Goal: Participate in discussion: Engage in conversation with other users on a specific topic

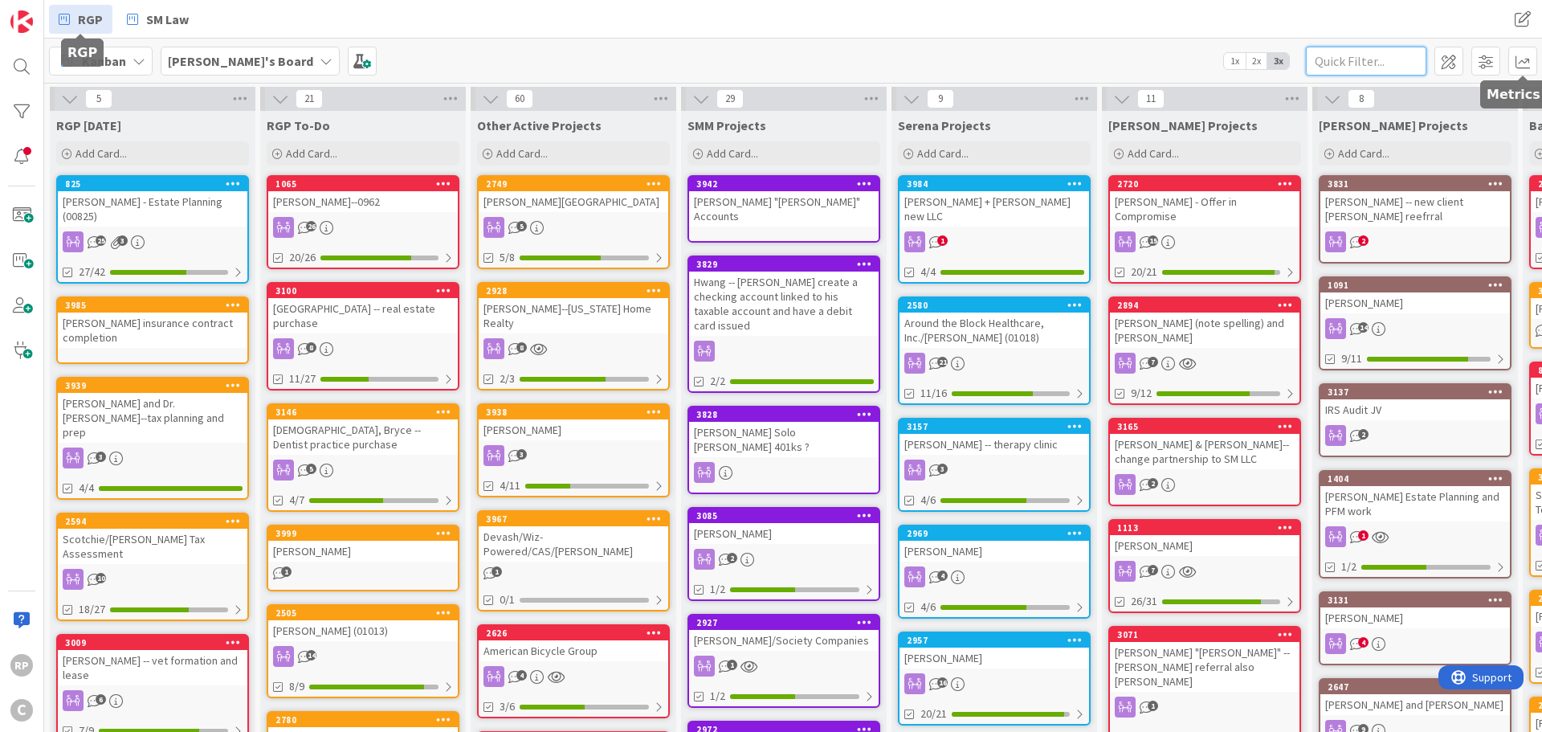
click at [1388, 55] on input "text" at bounding box center [1366, 61] width 120 height 29
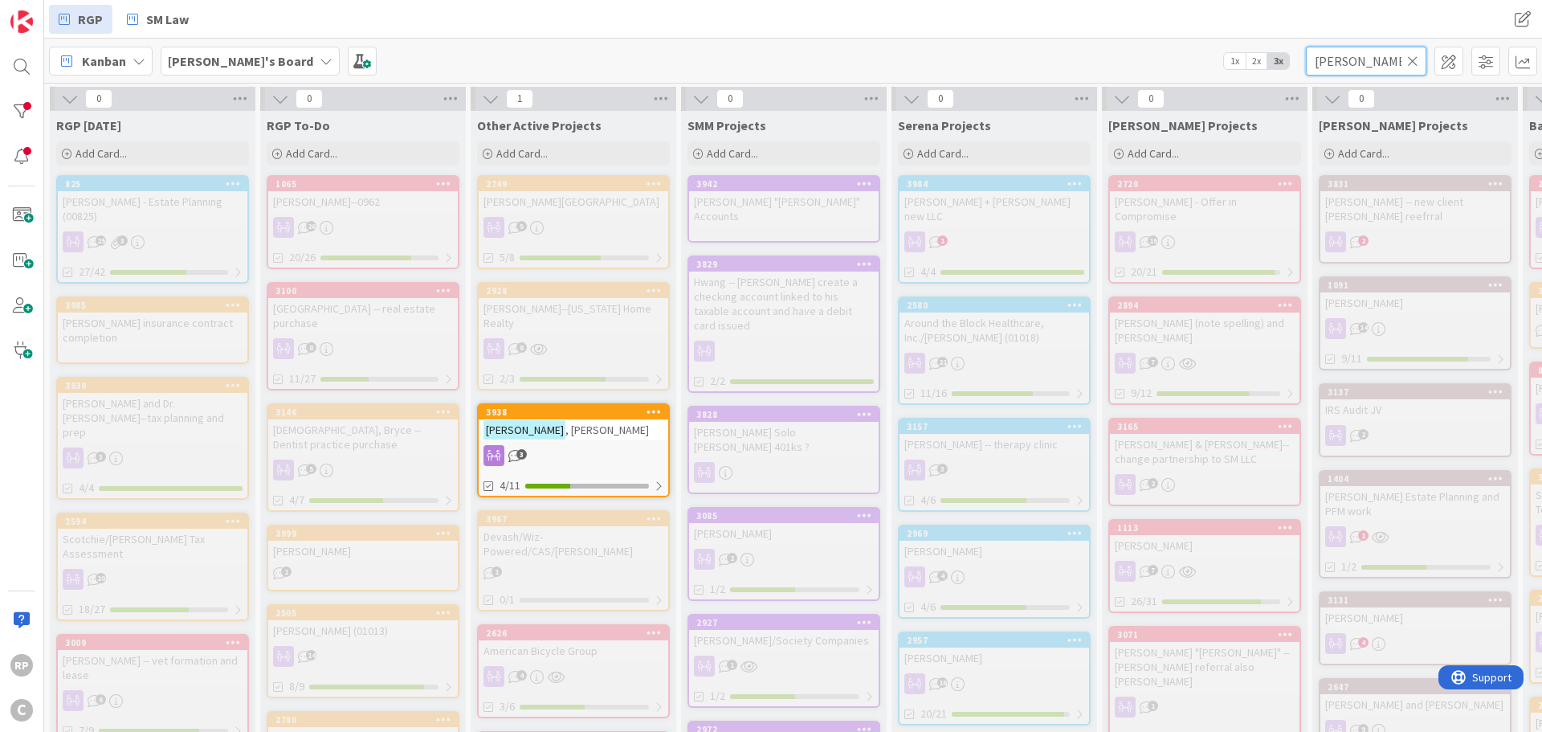
type input "[PERSON_NAME]"
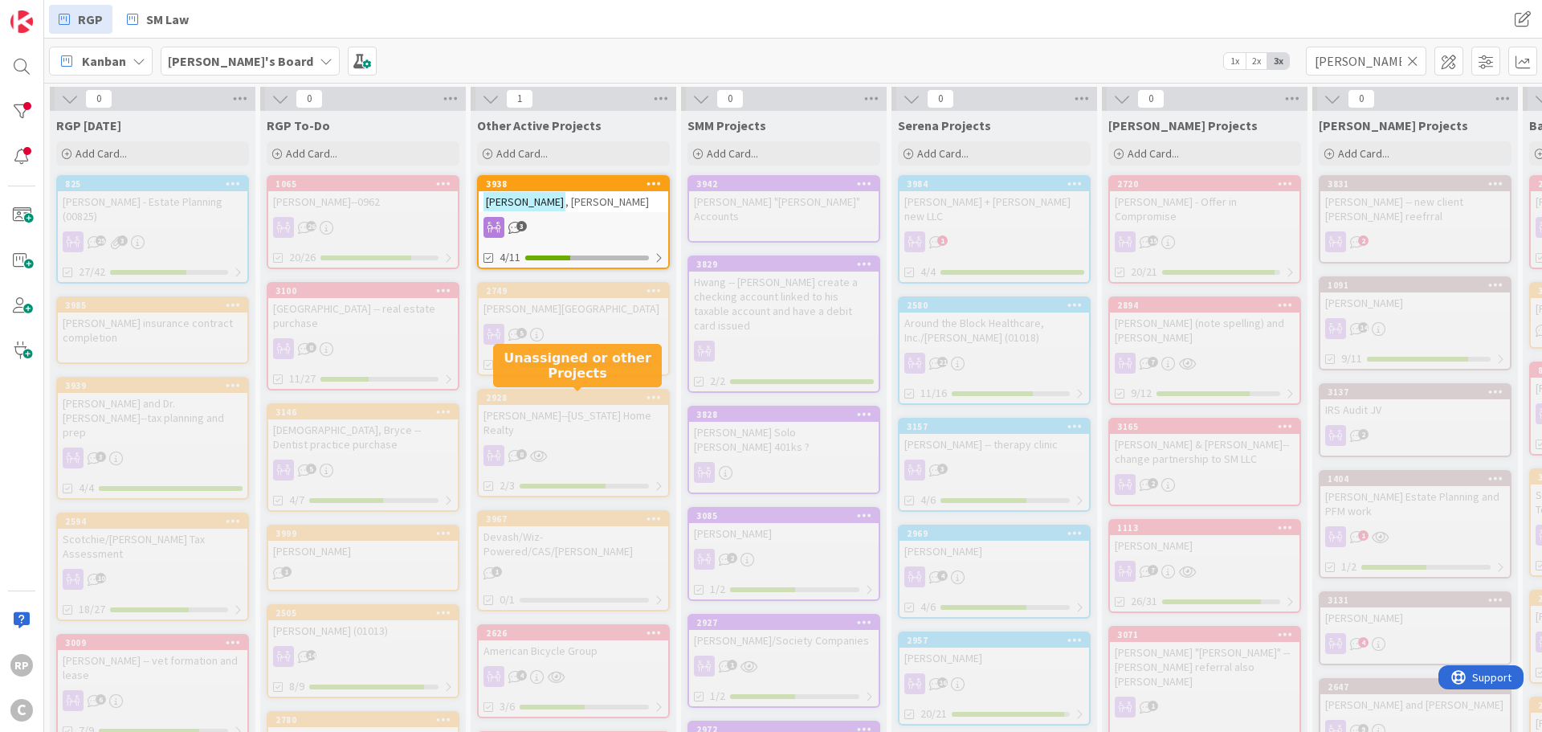
click at [565, 203] on span ", [PERSON_NAME]" at bounding box center [607, 201] width 84 height 14
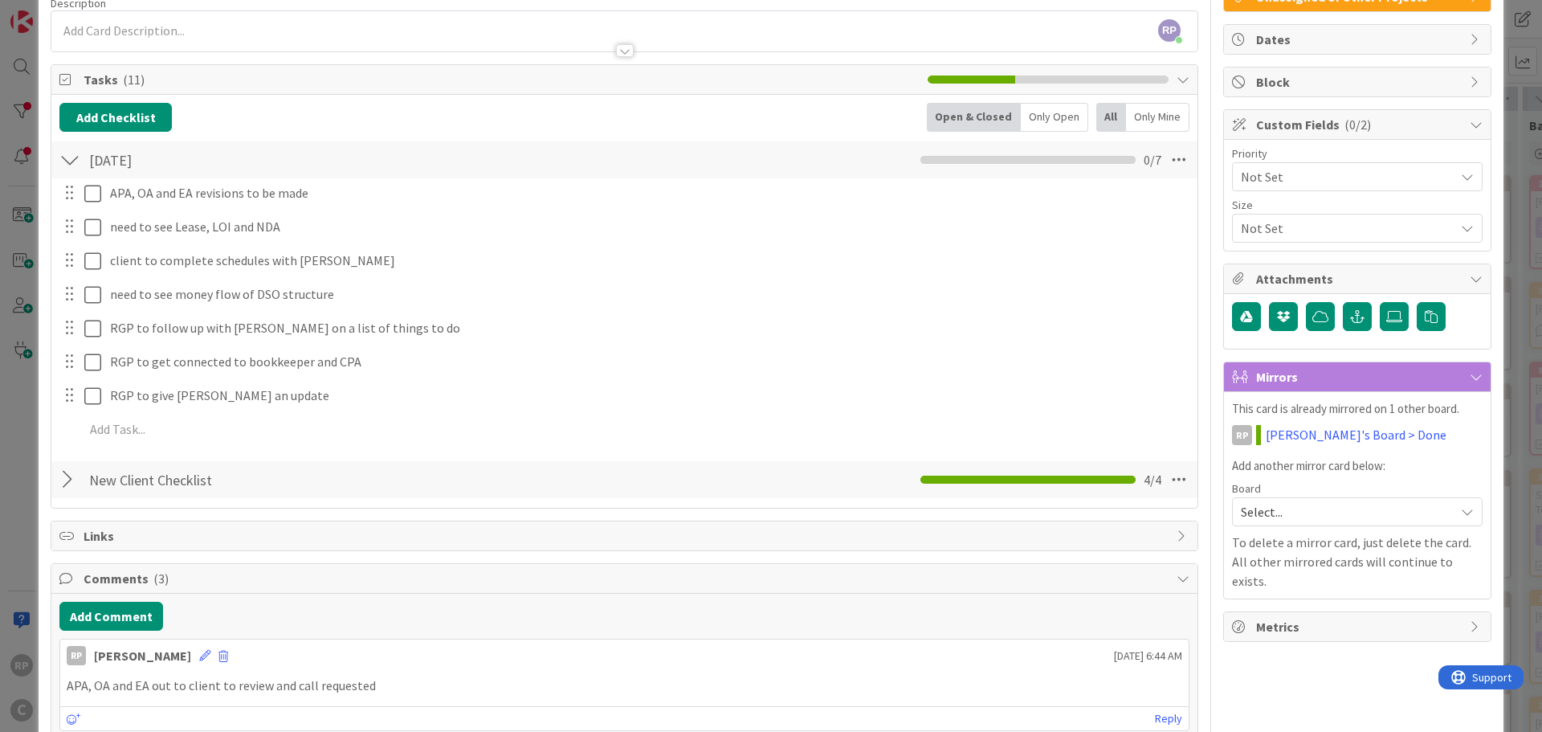
scroll to position [241, 0]
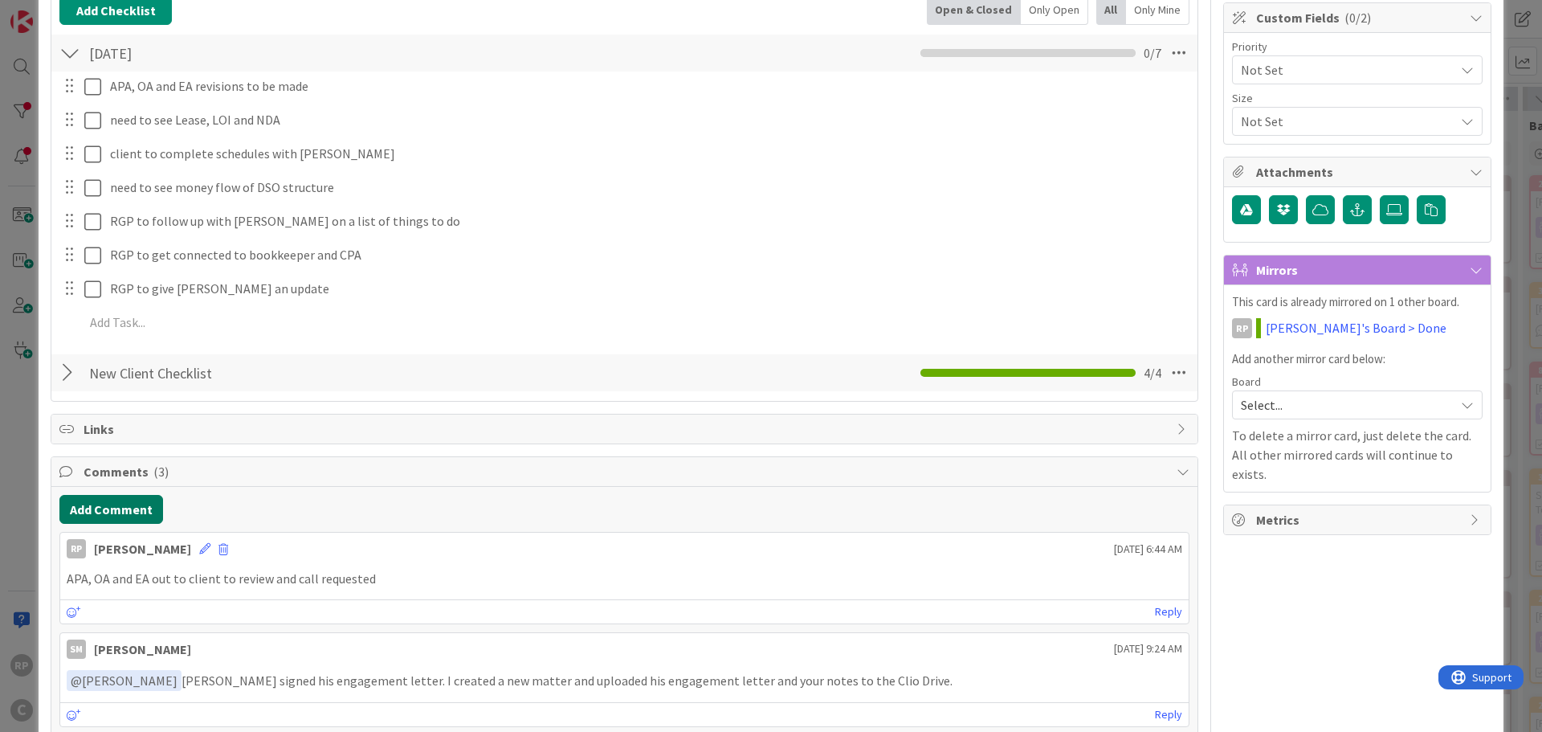
click at [116, 512] on button "Add Comment" at bounding box center [111, 509] width 104 height 29
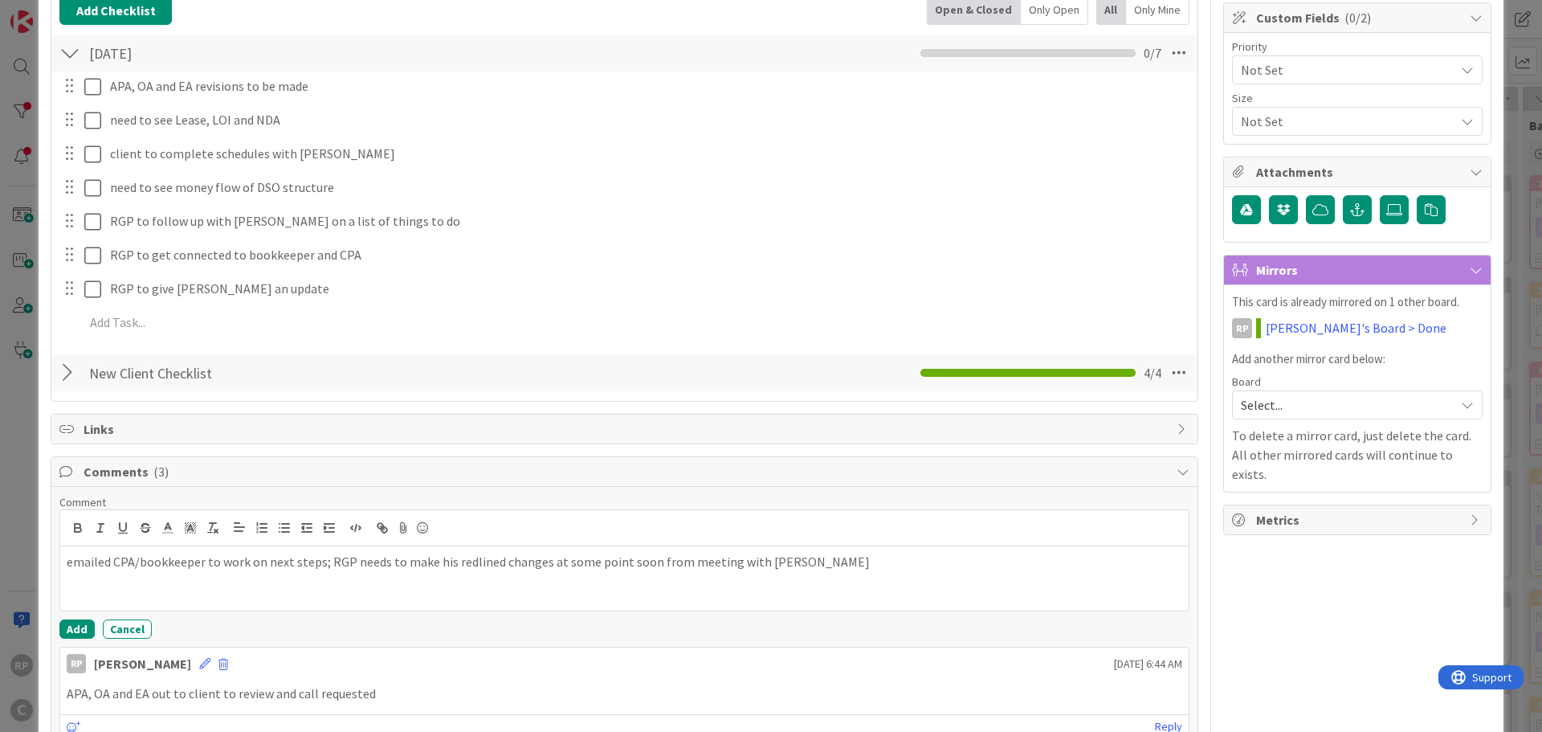
click at [52, 620] on div "Comment emailed CPA/bookkeeper to work on next steps; RGP needs to make his red…" at bounding box center [624, 718] width 1146 height 463
click at [94, 618] on div "Comment emailed CPA/bookkeeper to work on next steps; RGP needs to make his red…" at bounding box center [624, 567] width 1130 height 144
click at [82, 624] on button "Add" at bounding box center [76, 628] width 35 height 19
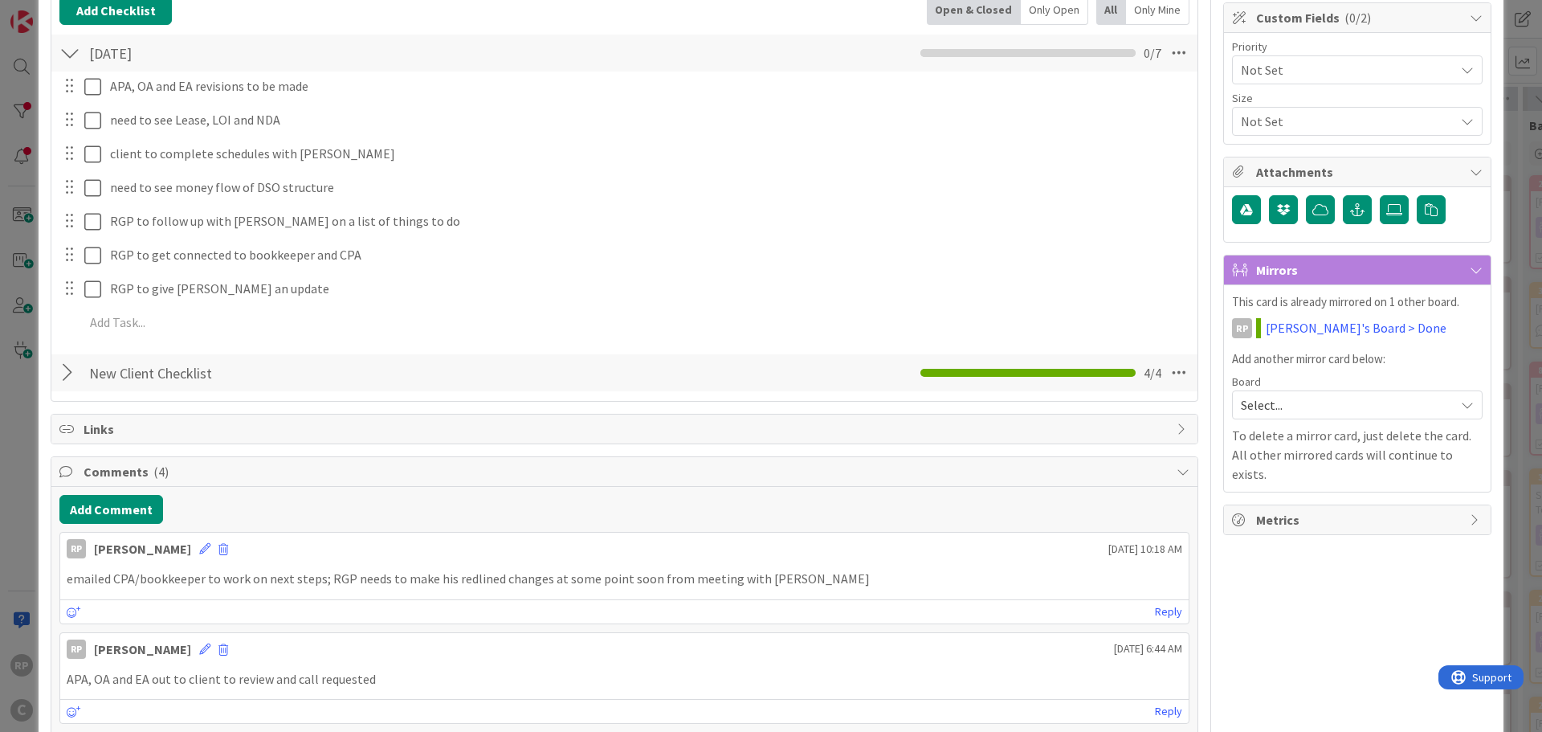
scroll to position [0, 0]
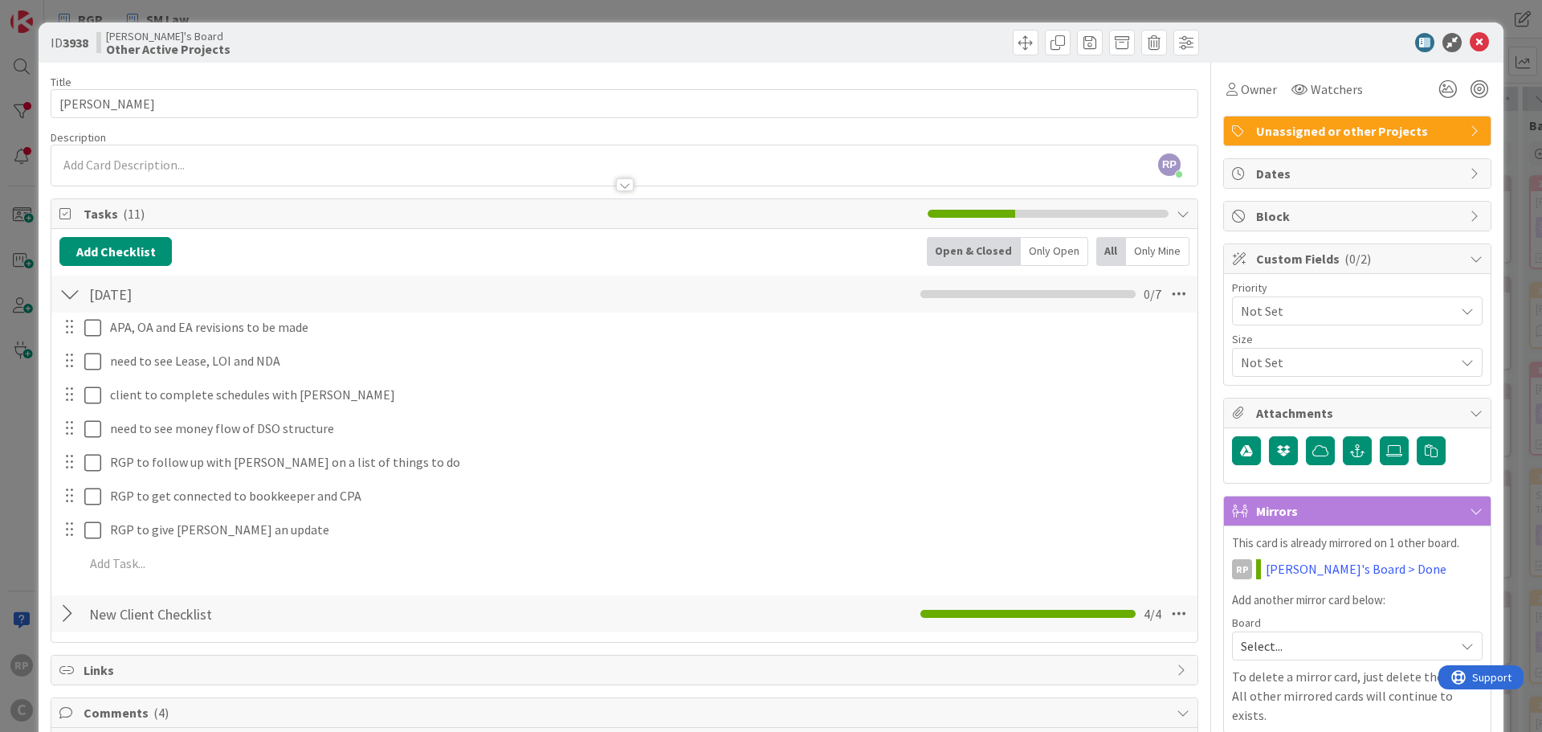
click at [1476, 39] on icon at bounding box center [1479, 42] width 19 height 19
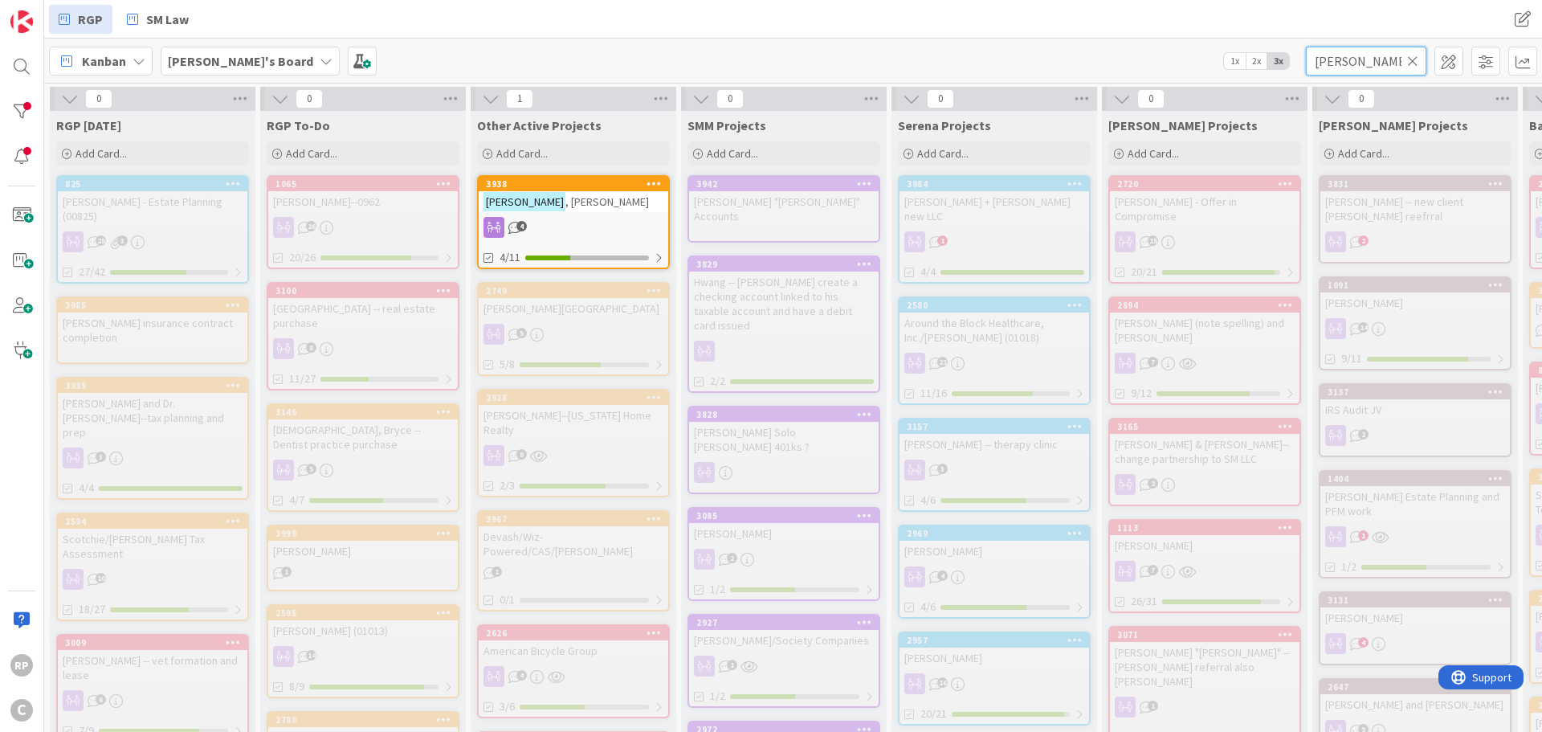
drag, startPoint x: 1418, startPoint y: 66, endPoint x: 1412, endPoint y: 56, distance: 11.6
click at [1418, 66] on input "[PERSON_NAME]" at bounding box center [1366, 61] width 120 height 29
click at [1413, 62] on icon at bounding box center [1412, 61] width 11 height 14
